Goal: Ask a question

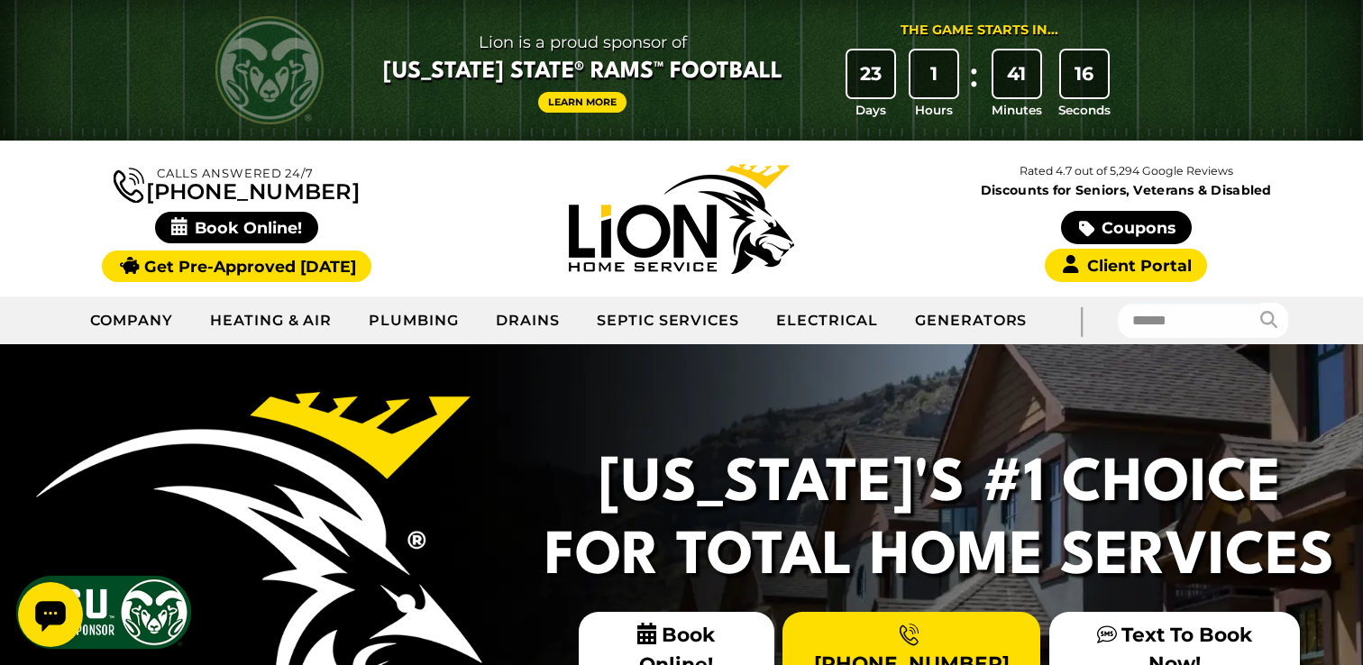
click at [47, 600] on icon "Open chat widget" at bounding box center [50, 616] width 32 height 32
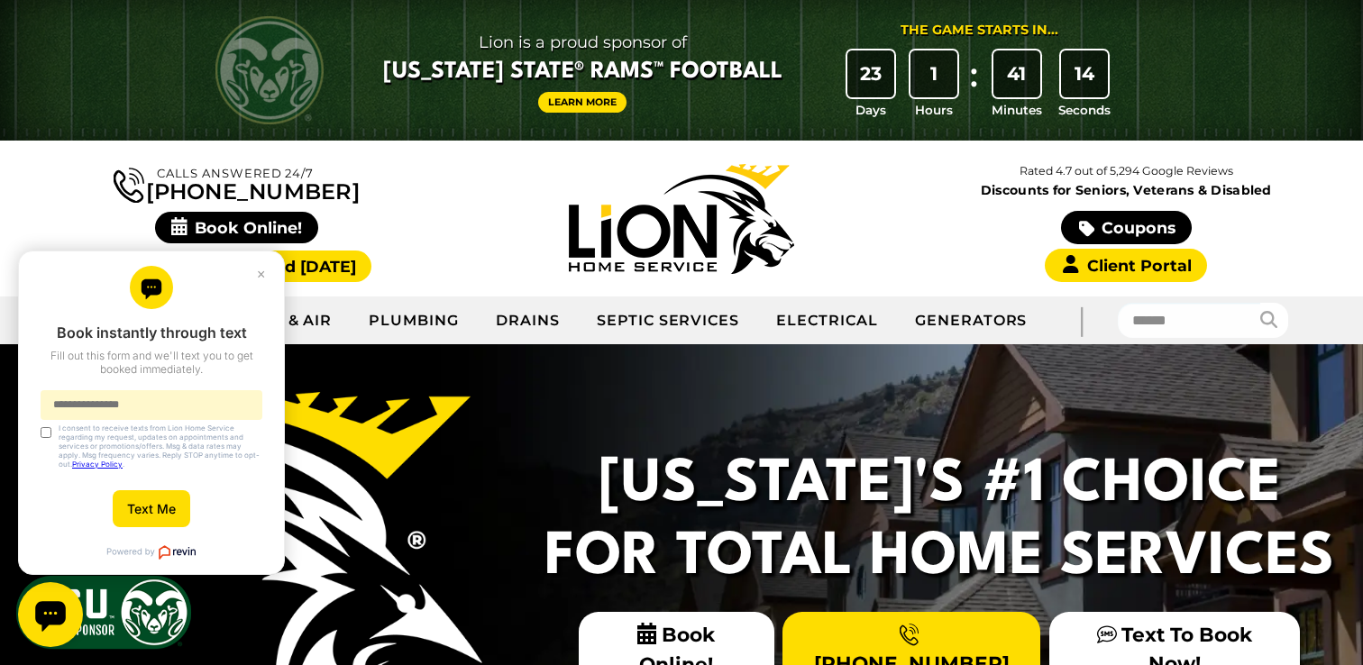
click at [57, 598] on div "Open chat widget" at bounding box center [50, 614] width 65 height 65
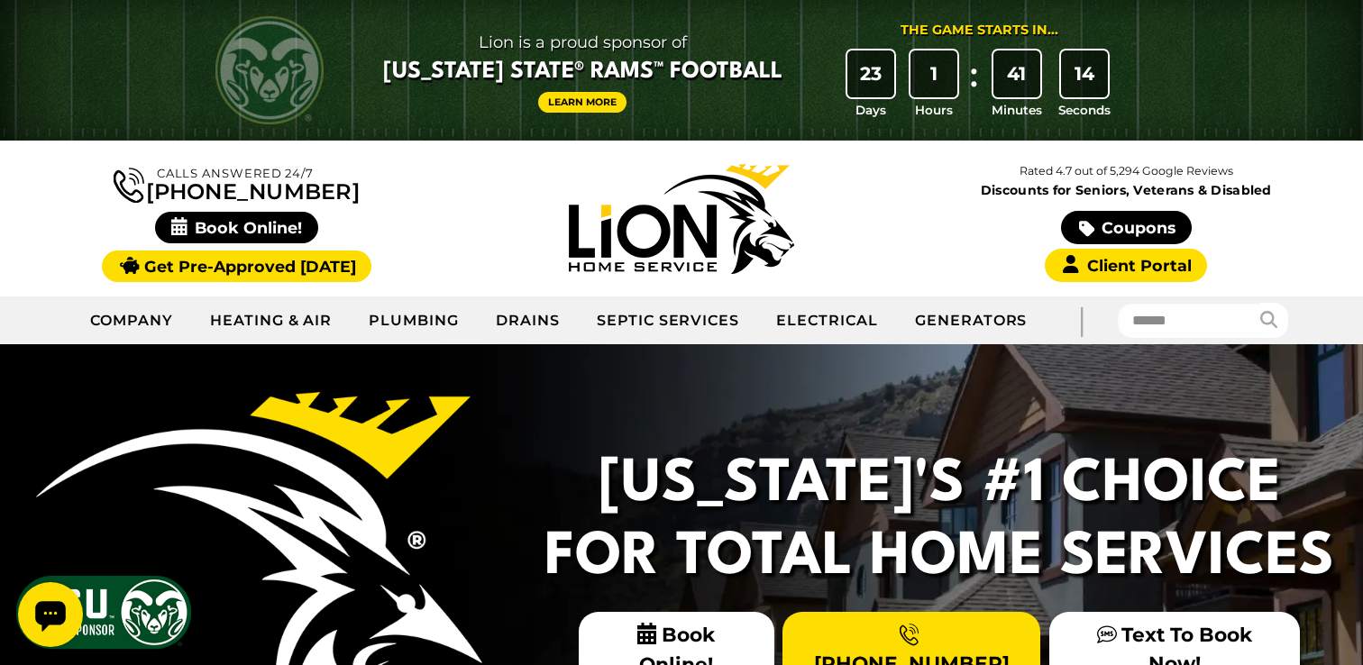
click at [57, 582] on div "Open chat widget" at bounding box center [50, 614] width 65 height 65
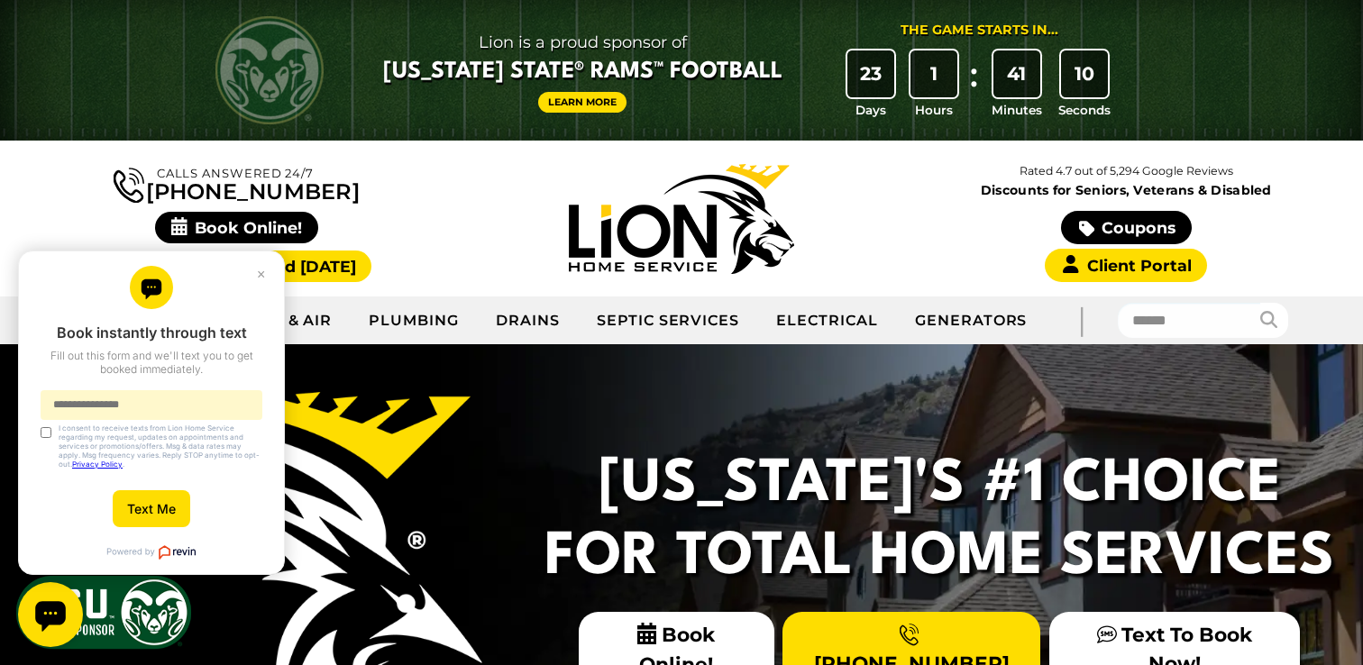
click at [57, 598] on div "Open chat widget" at bounding box center [50, 614] width 65 height 65
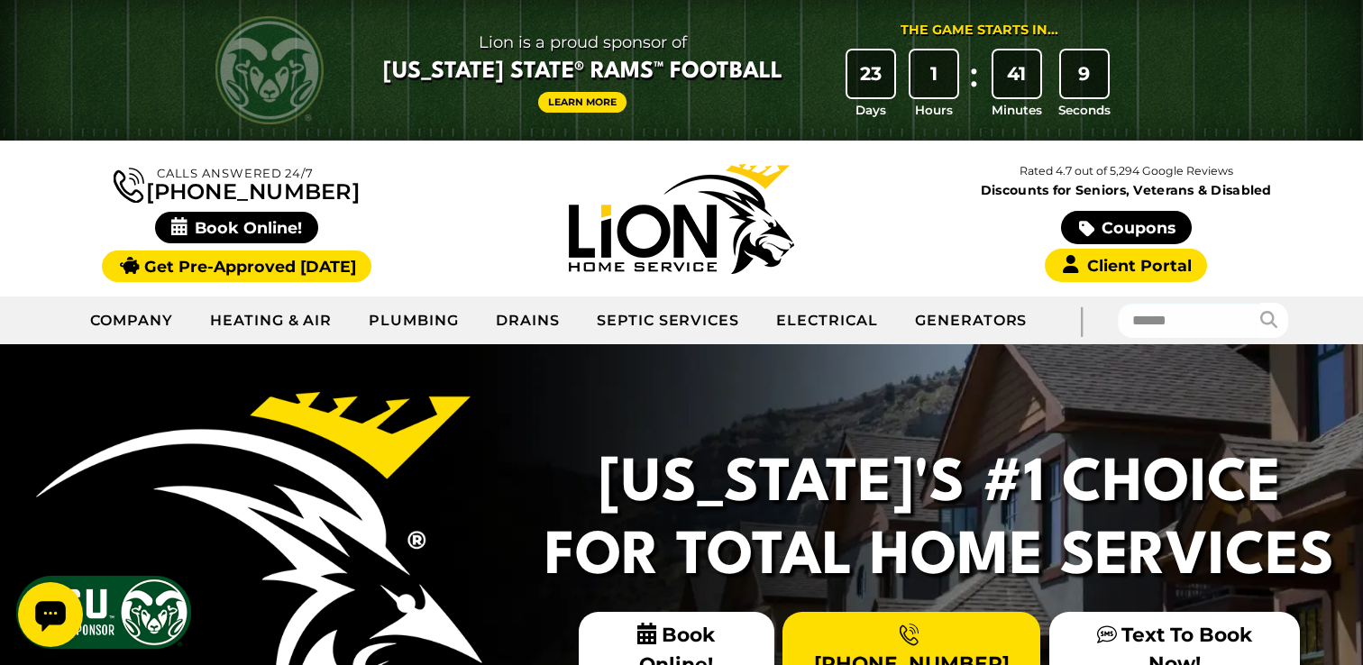
click at [57, 598] on div "Open chat widget" at bounding box center [50, 614] width 65 height 65
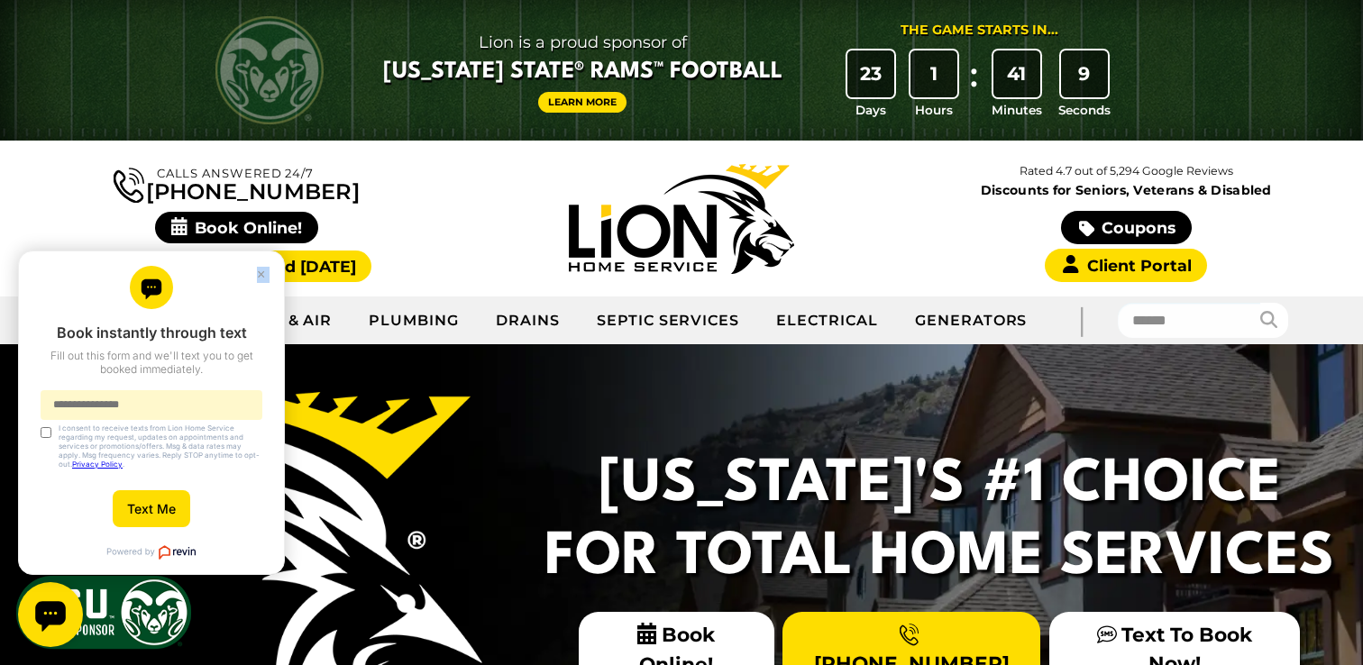
click at [57, 598] on div "Open chat widget" at bounding box center [50, 614] width 65 height 65
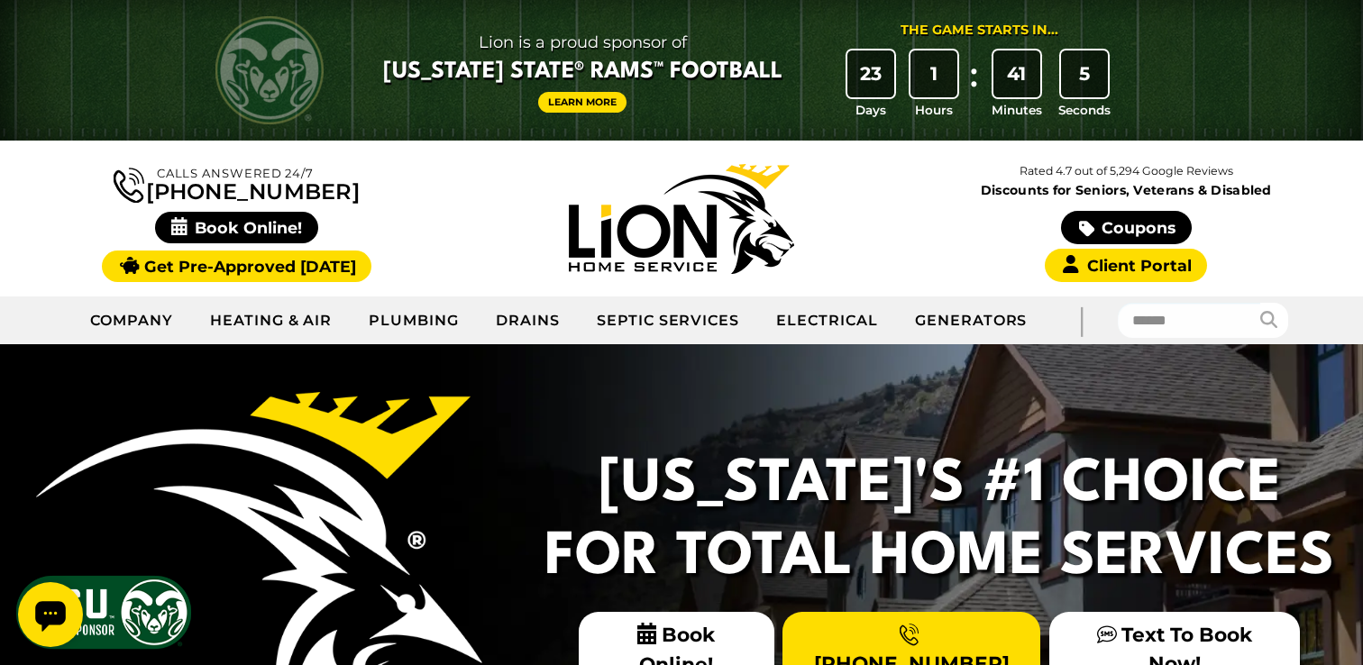
click at [57, 598] on div "Open chat widget" at bounding box center [50, 614] width 65 height 65
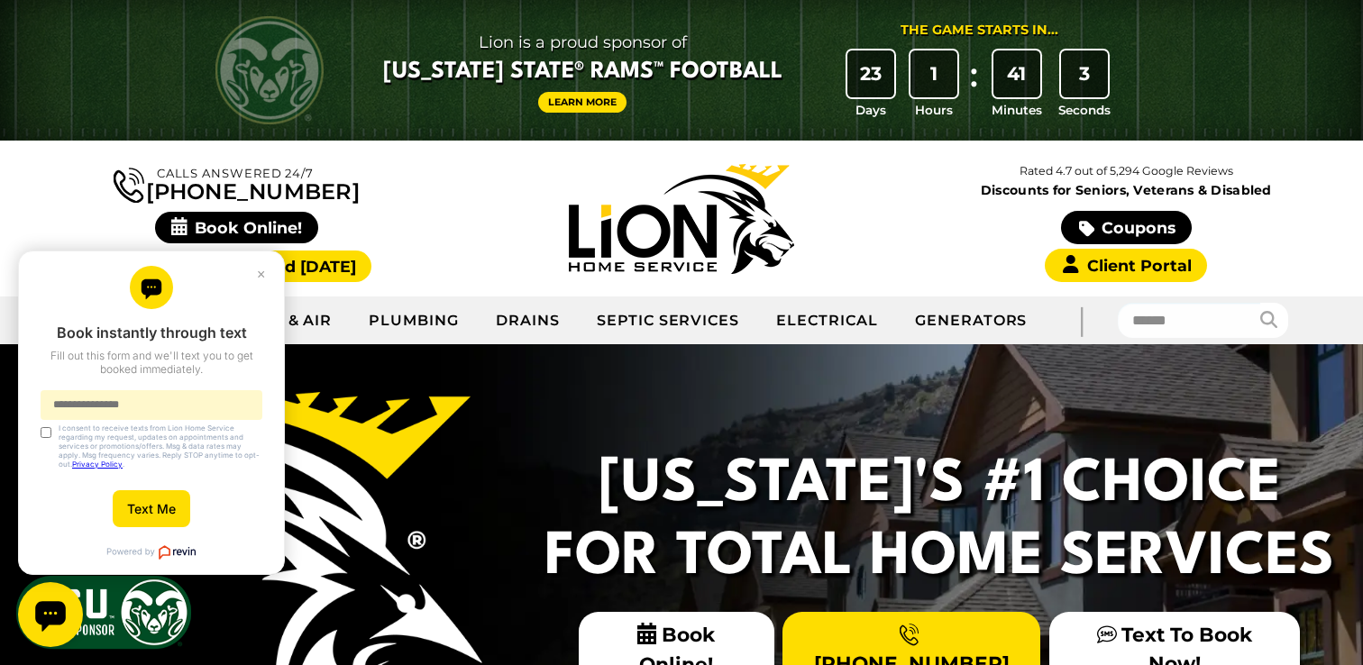
click at [57, 598] on div "Open chat widget" at bounding box center [50, 614] width 65 height 65
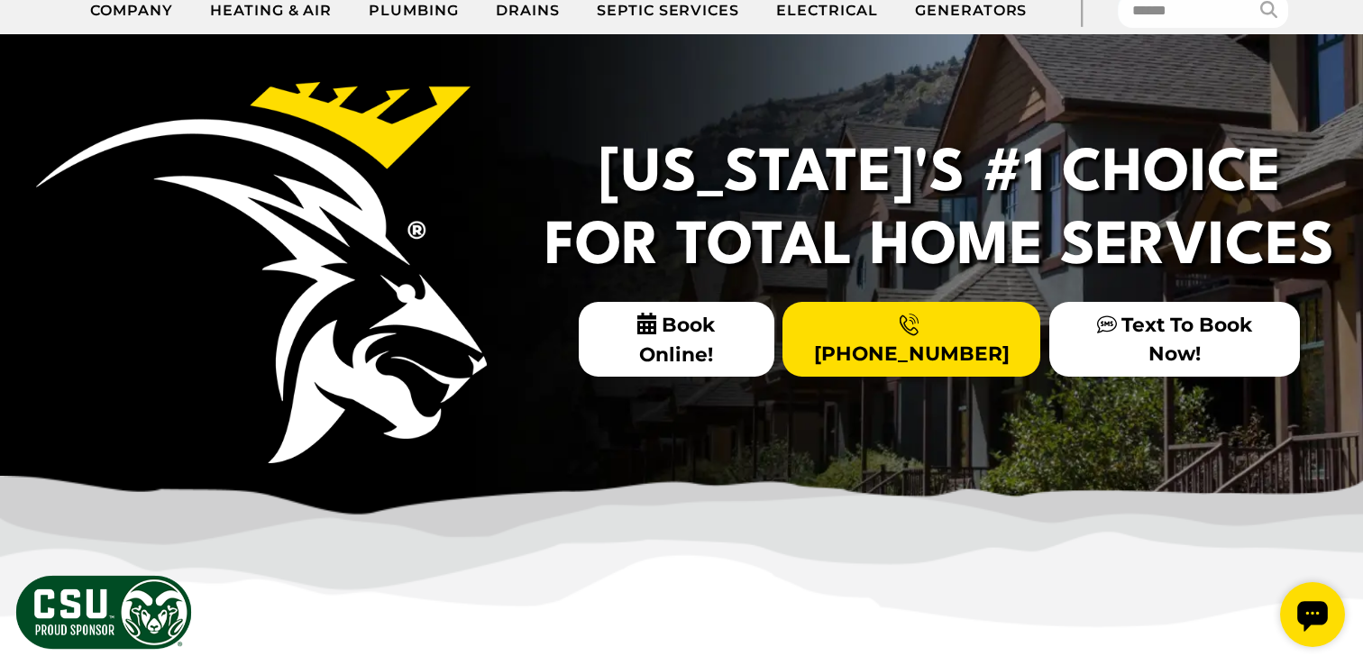
scroll to position [583, 0]
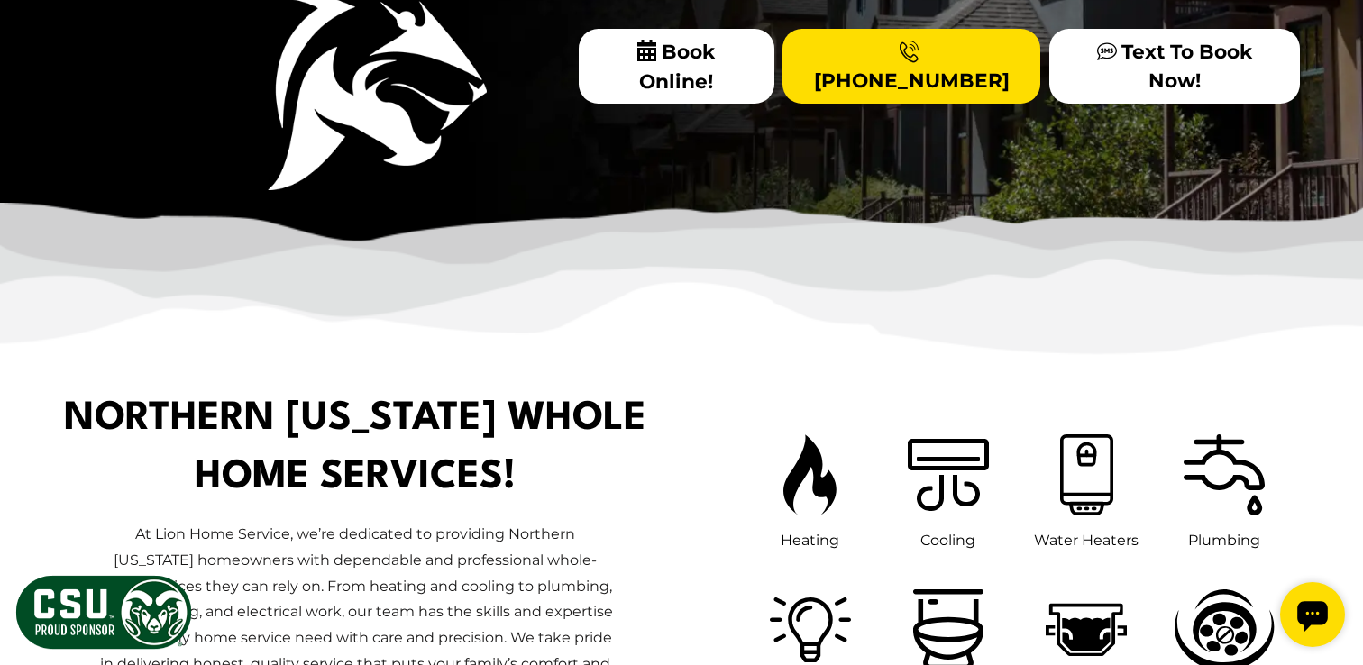
click at [1323, 628] on icon "Open chat widget" at bounding box center [1312, 616] width 32 height 32
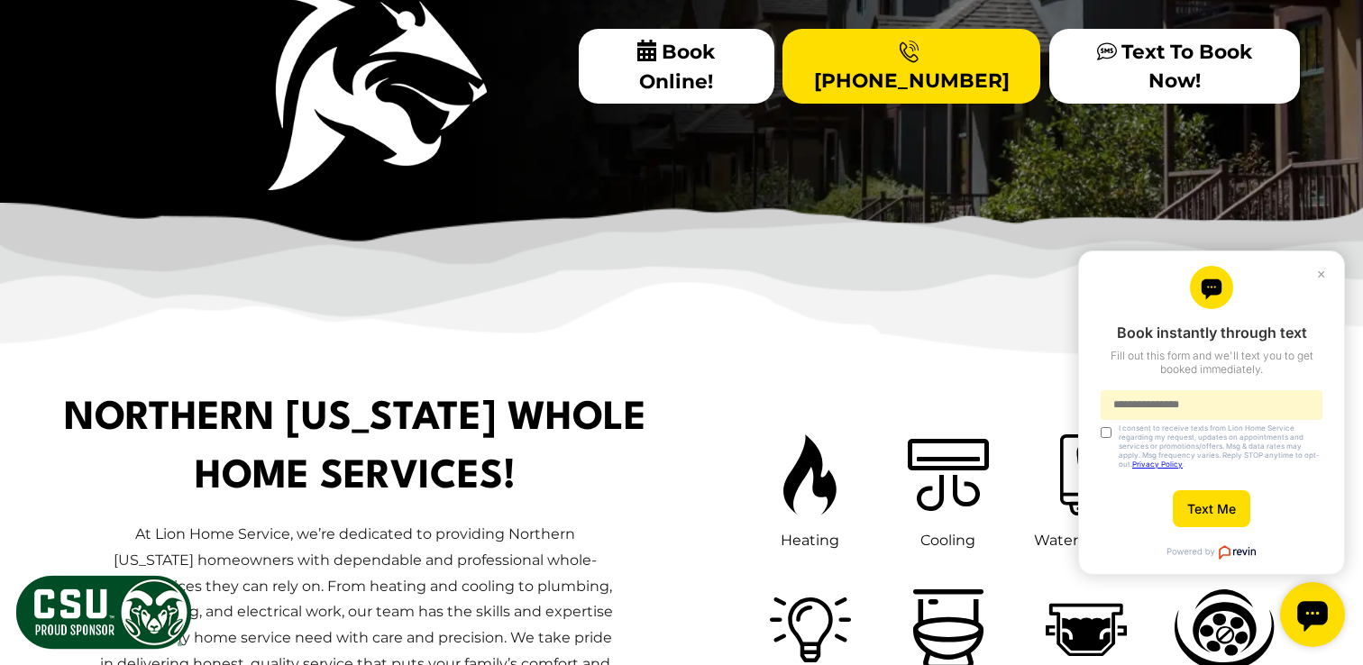
click at [1320, 622] on icon "Open chat widget" at bounding box center [1312, 616] width 31 height 31
